Goal: Task Accomplishment & Management: Use online tool/utility

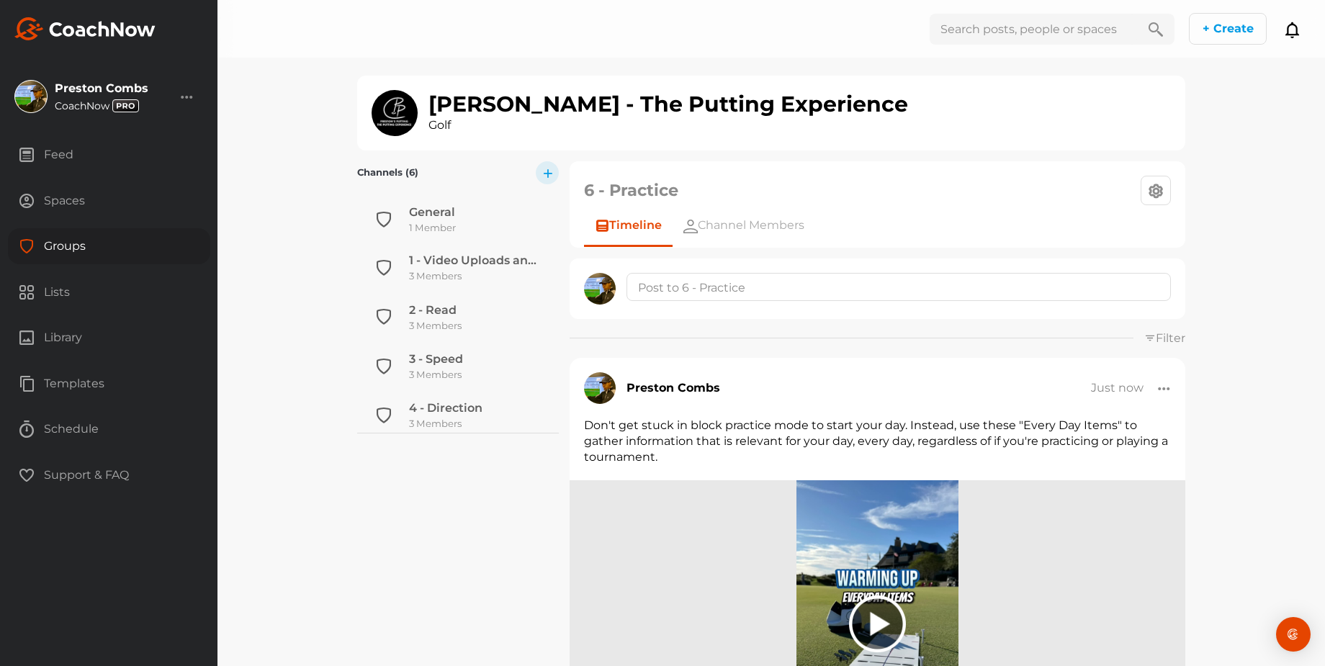
click at [1037, 27] on input "text" at bounding box center [1033, 29] width 207 height 31
type input "pumarol"
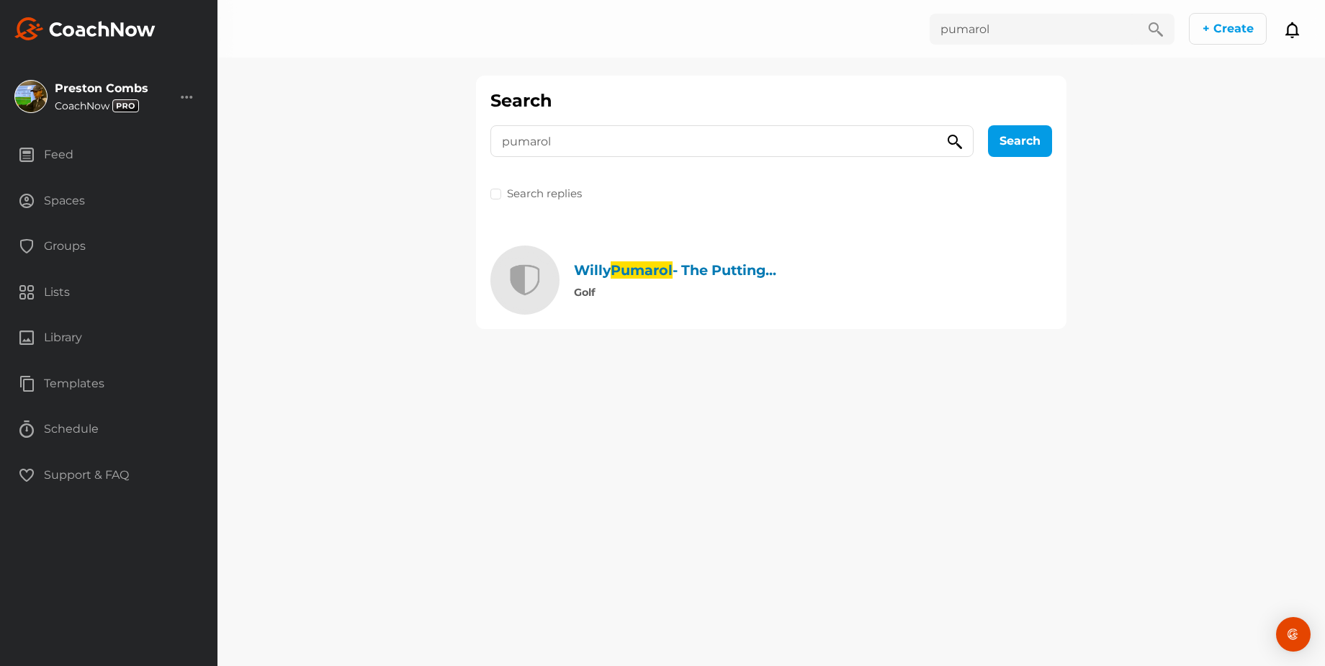
click at [692, 275] on div "[PERSON_NAME] - The Putting..." at bounding box center [675, 270] width 202 height 15
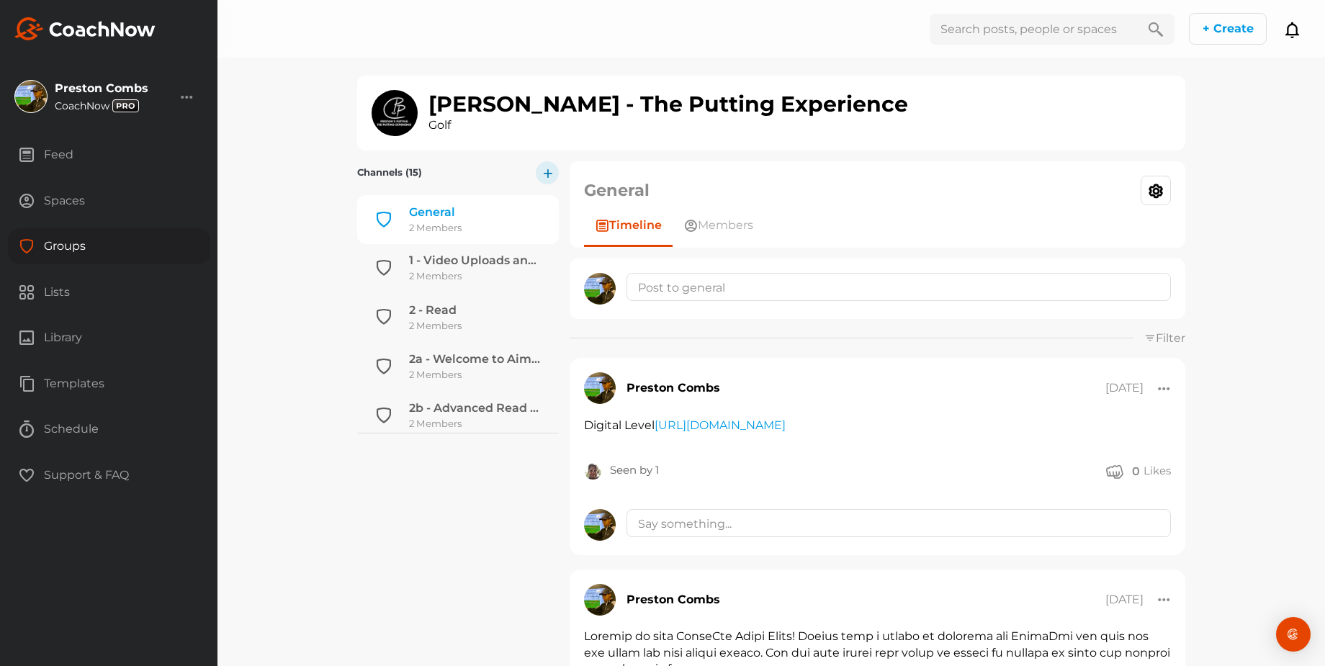
click at [544, 176] on icon "button" at bounding box center [547, 172] width 9 height 9
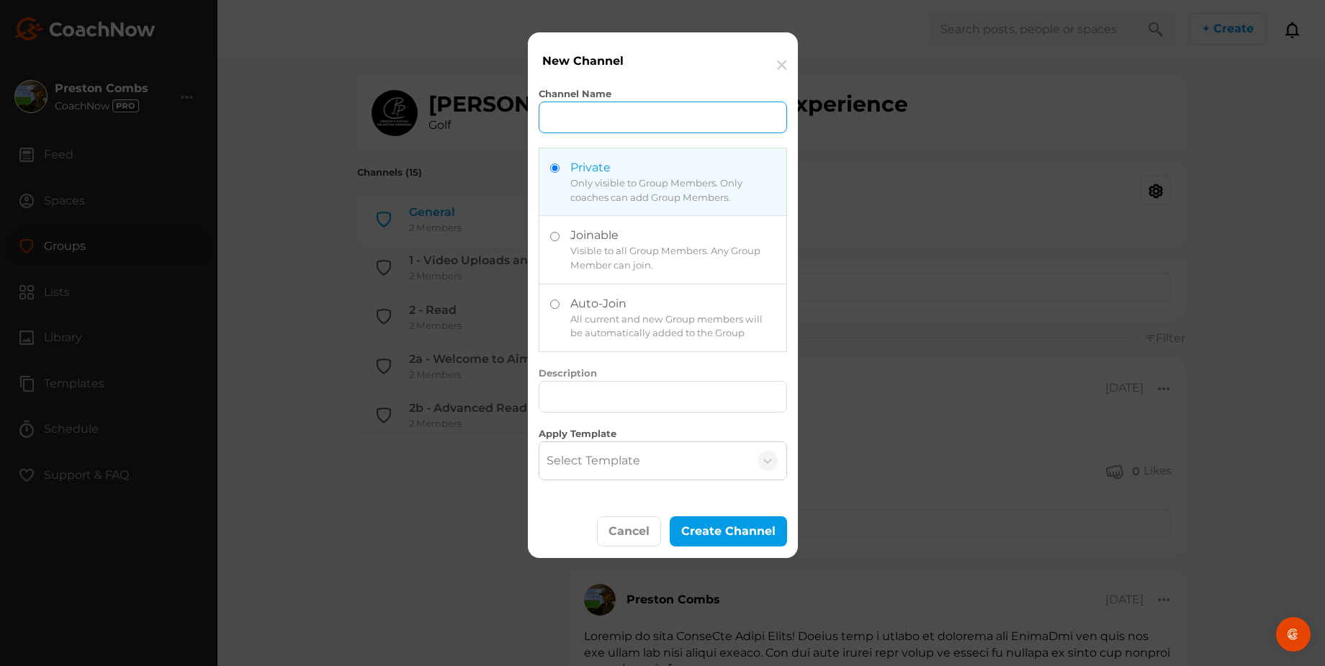
click at [583, 121] on input "Channel Name" at bounding box center [663, 118] width 248 height 32
click at [601, 341] on label at bounding box center [662, 317] width 247 height 67
click at [560, 309] on input "radio" at bounding box center [554, 304] width 9 height 9
radio input "true"
radio input "false"
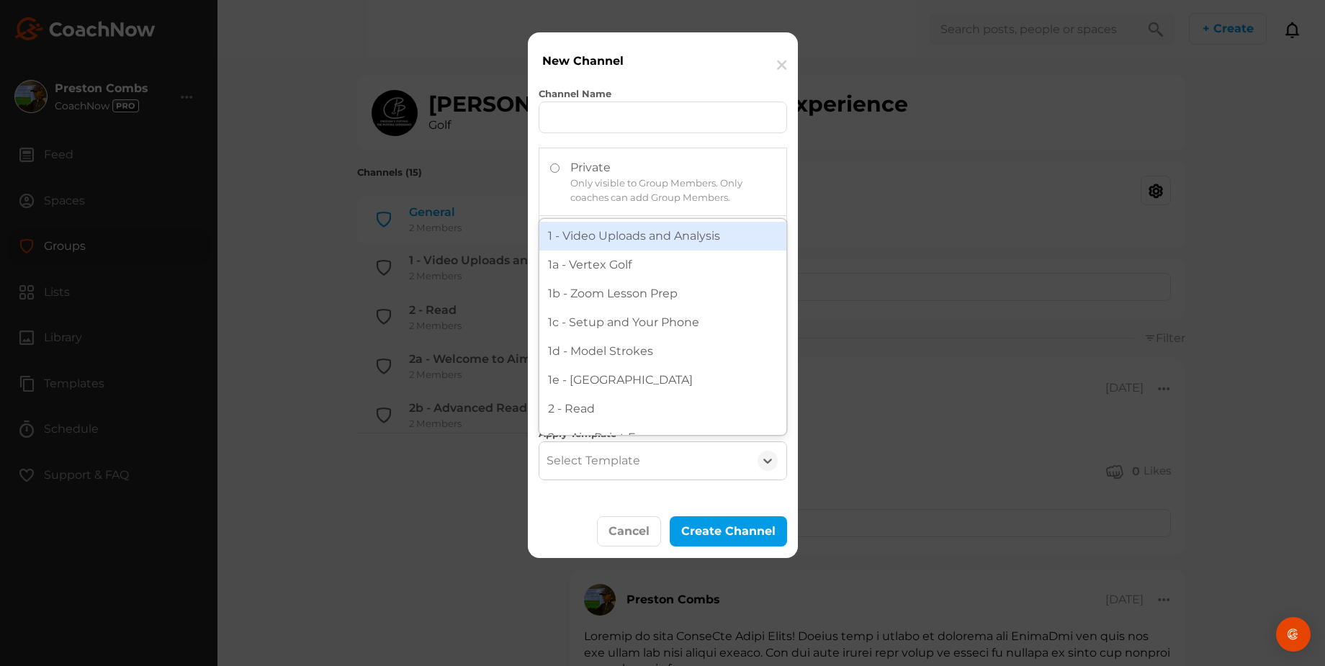
click at [609, 457] on div "Select Template" at bounding box center [594, 460] width 94 height 17
type input "1a"
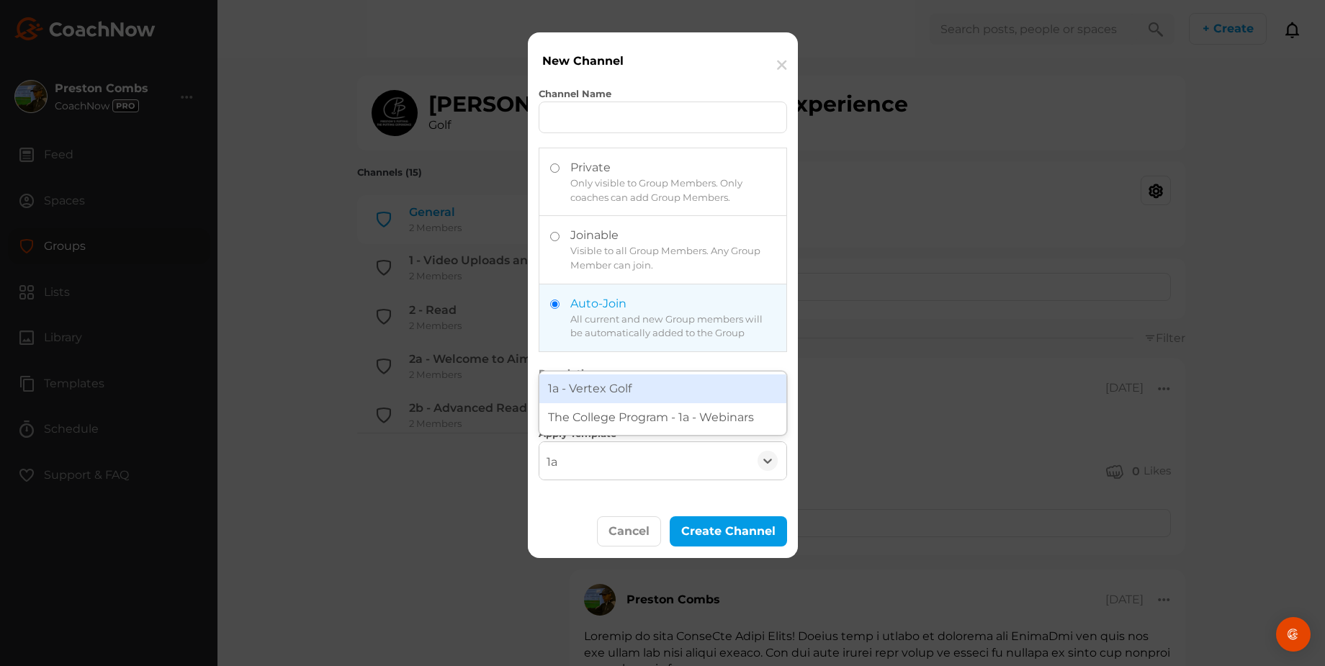
click at [614, 383] on div "1a - Vertex Golf" at bounding box center [662, 389] width 247 height 29
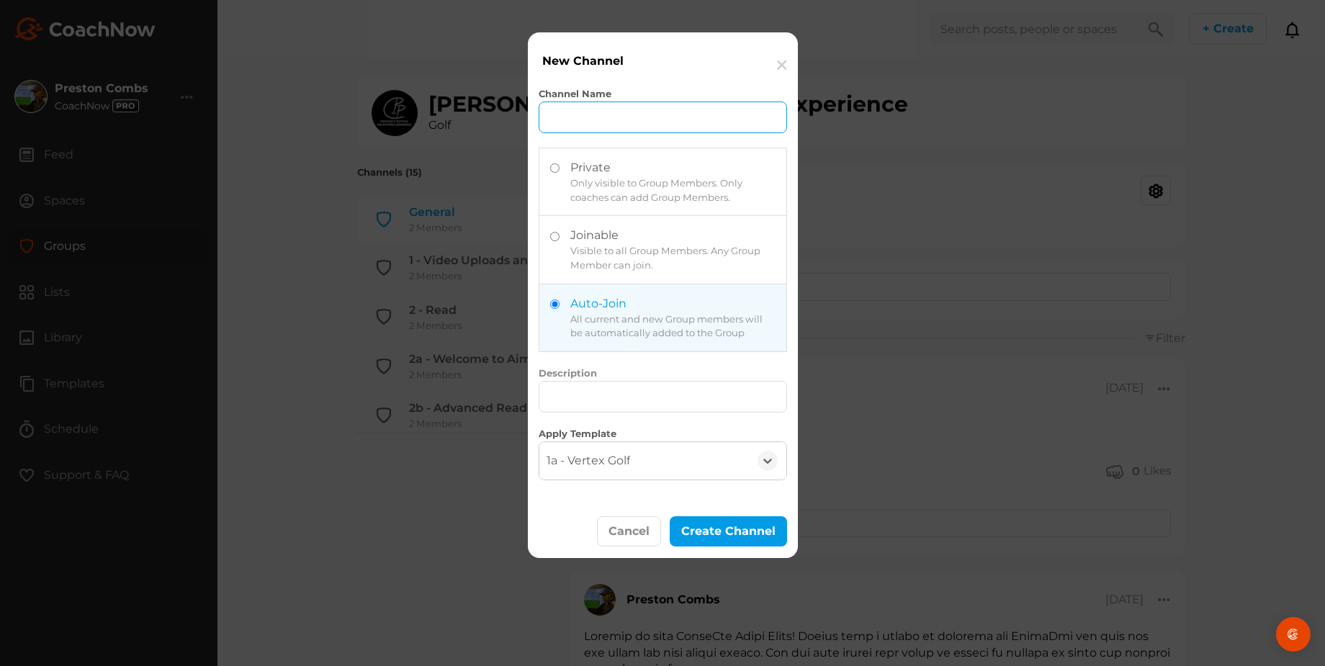
click at [604, 108] on input "Channel Name" at bounding box center [663, 118] width 248 height 32
type input "1a - Vertex Golf"
click at [698, 537] on button "Create Channel" at bounding box center [728, 531] width 117 height 31
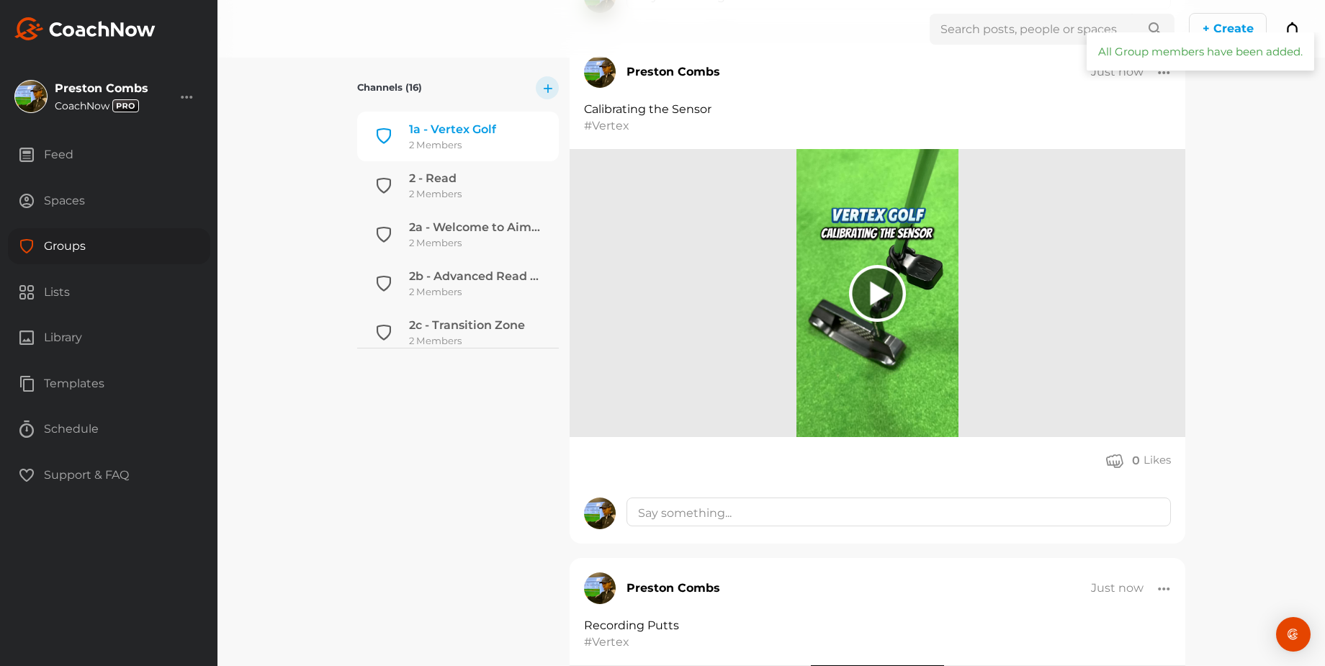
scroll to position [833, 0]
click at [865, 343] on img at bounding box center [878, 292] width 162 height 288
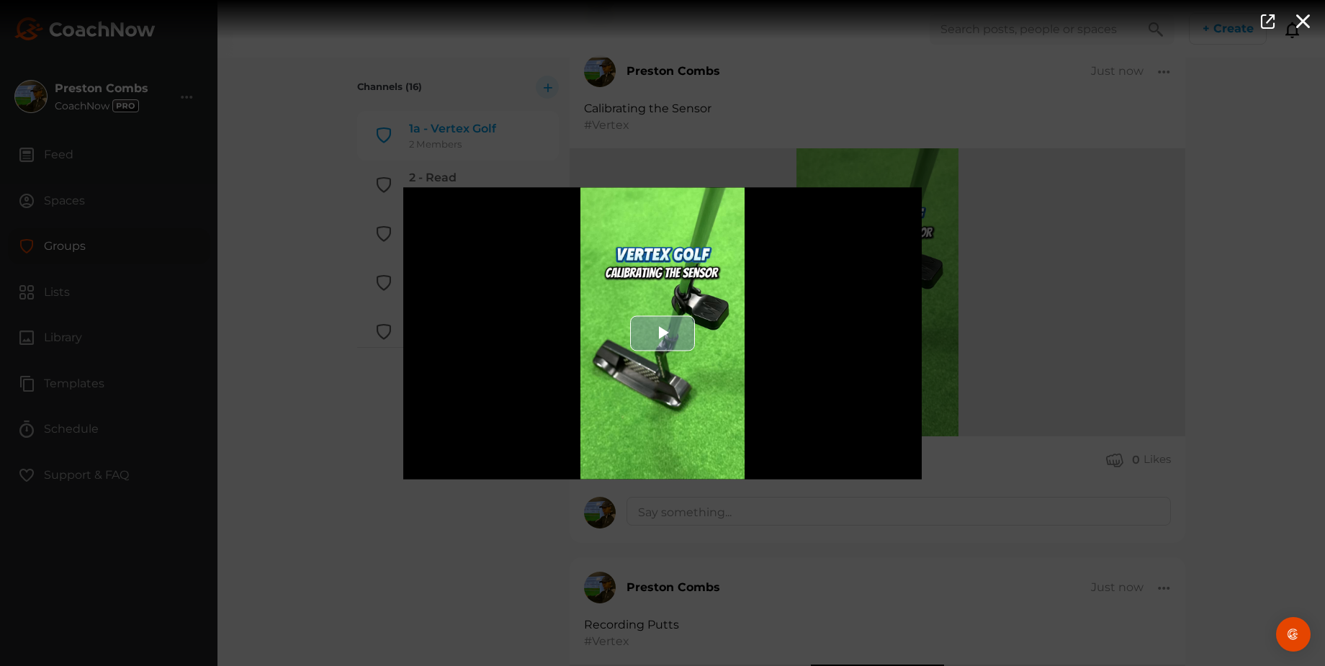
click at [663, 333] on span "Video Player" at bounding box center [663, 333] width 0 height 0
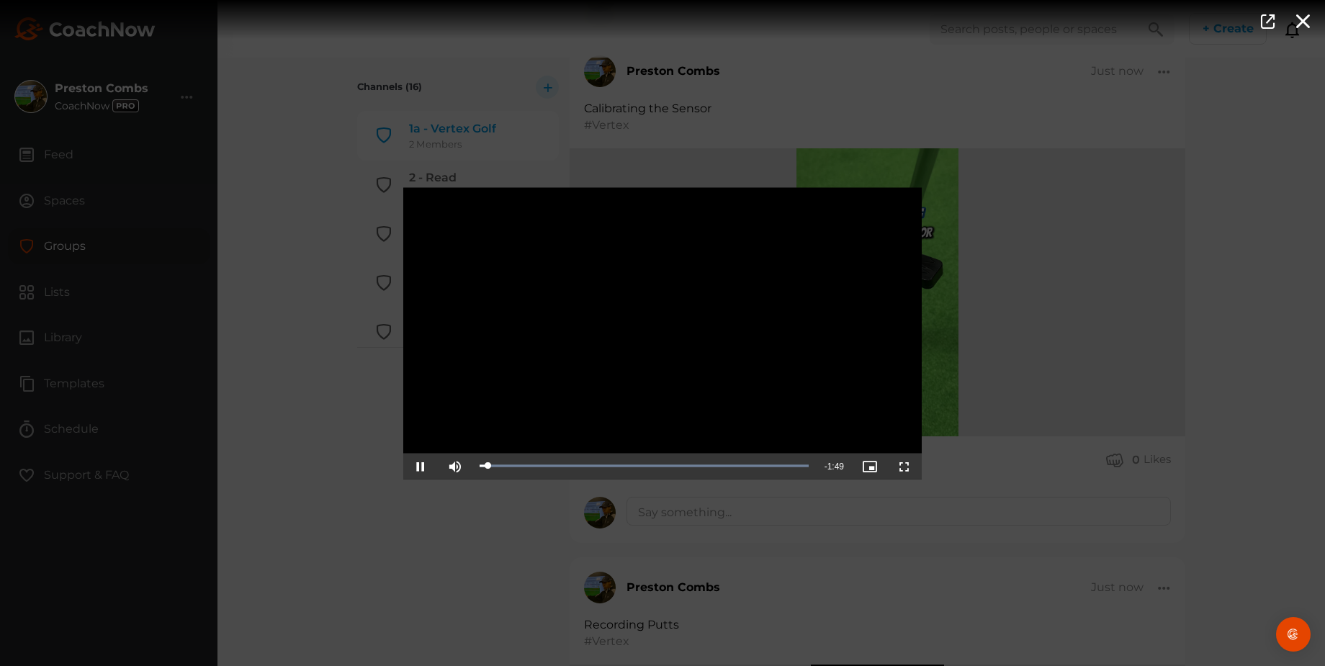
click at [421, 466] on span "Video Player" at bounding box center [421, 466] width 0 height 0
click at [905, 466] on span "Video Player" at bounding box center [905, 466] width 0 height 0
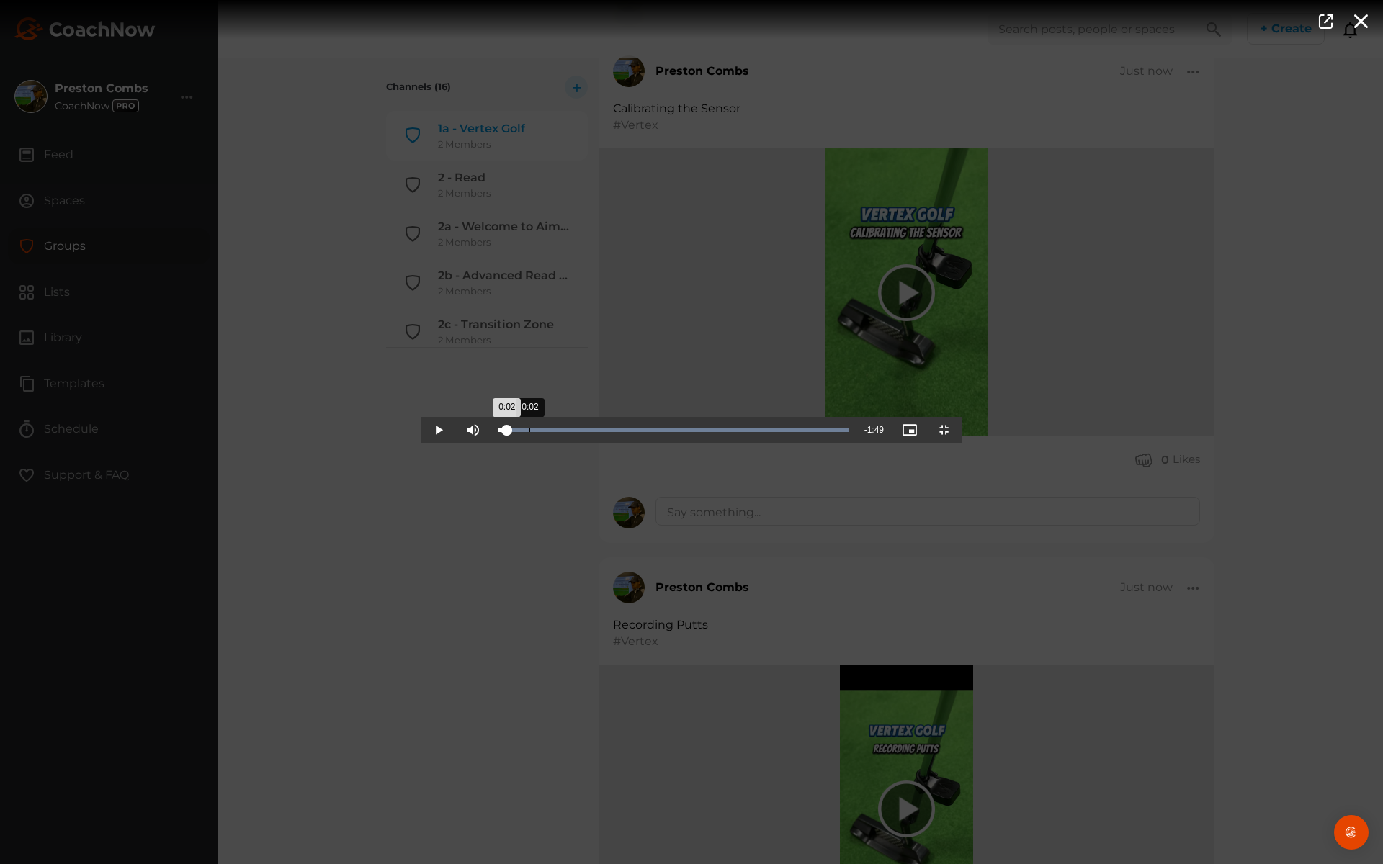
click at [498, 432] on div "0:02" at bounding box center [502, 430] width 9 height 4
drag, startPoint x: 108, startPoint y: 853, endPoint x: 787, endPoint y: 840, distance: 679.3
click at [787, 443] on div "Loaded : 100.00% 1:06 1:06" at bounding box center [672, 430] width 365 height 26
